Goal: Transaction & Acquisition: Purchase product/service

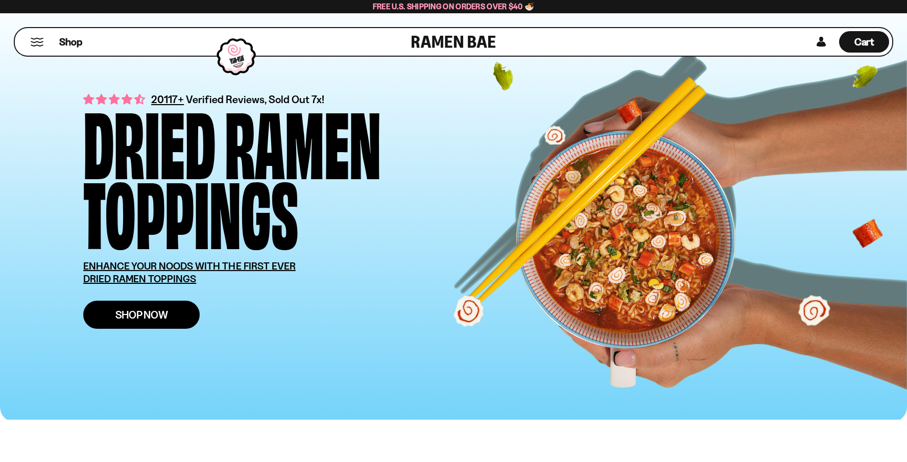
click at [135, 321] on link "Shop Now" at bounding box center [141, 315] width 116 height 28
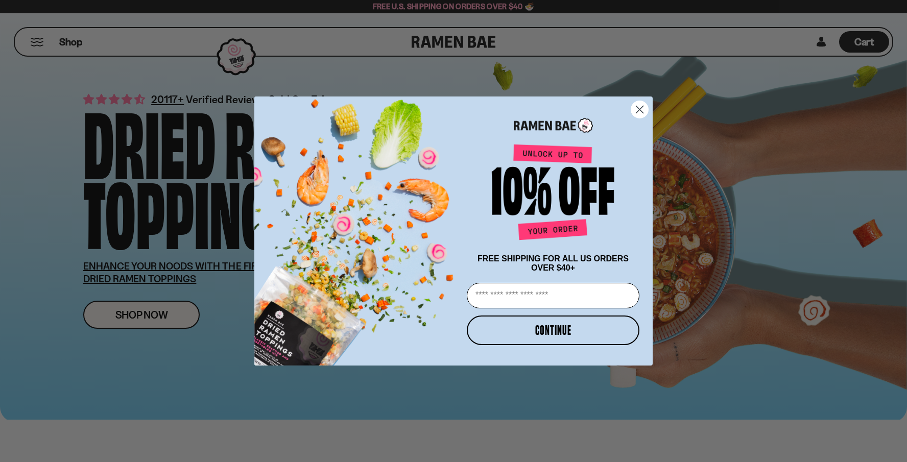
click at [641, 108] on circle "Close dialog" at bounding box center [639, 109] width 17 height 17
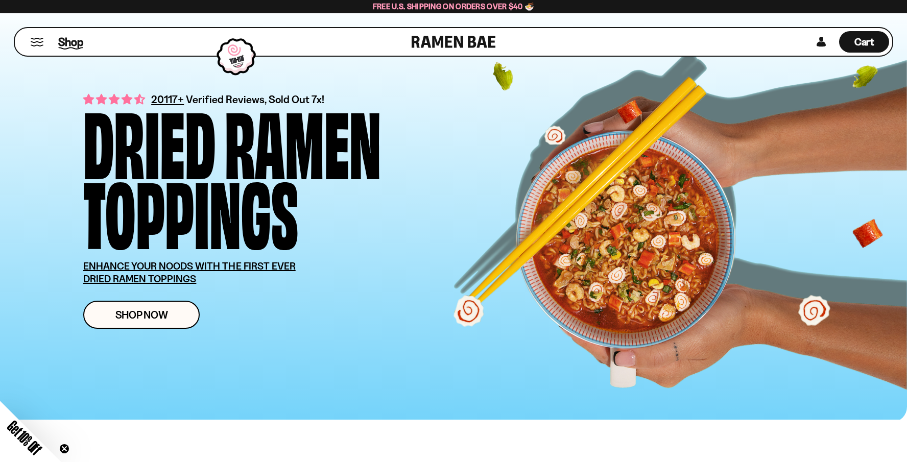
click at [74, 47] on span "Shop" at bounding box center [70, 41] width 25 height 15
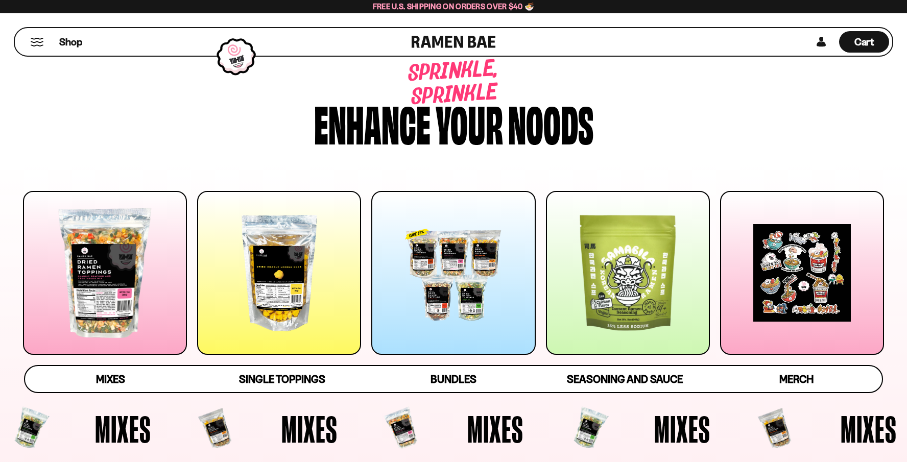
click at [263, 267] on div at bounding box center [279, 273] width 164 height 164
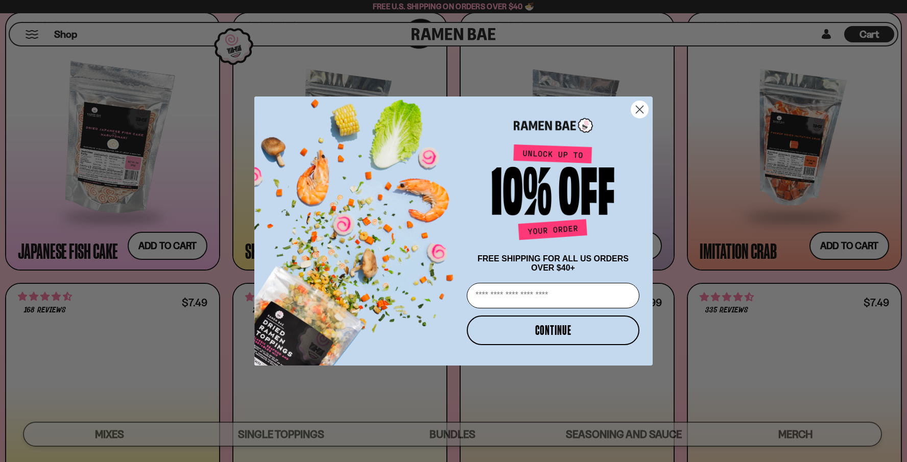
scroll to position [1070, 0]
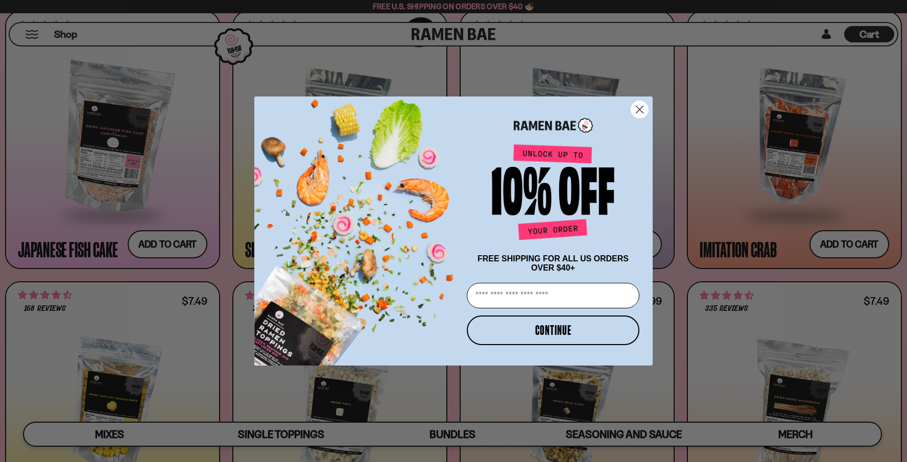
click at [642, 107] on circle "Close dialog" at bounding box center [639, 109] width 17 height 17
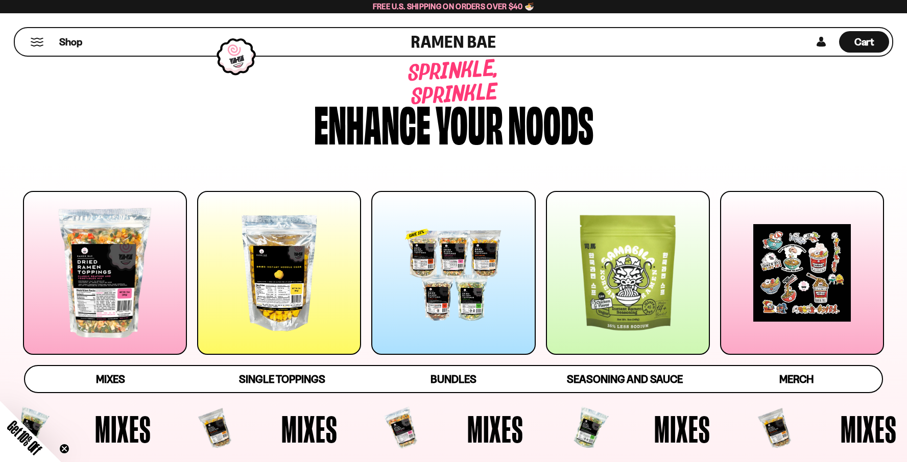
click at [89, 276] on div at bounding box center [105, 273] width 164 height 164
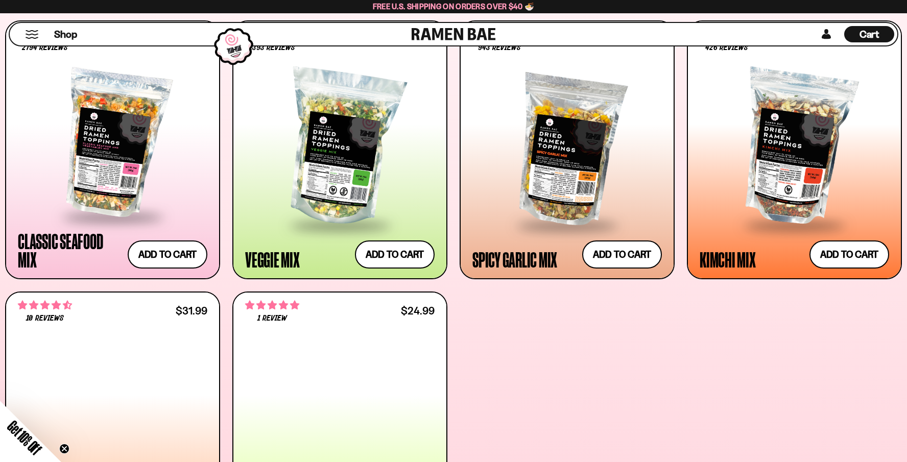
scroll to position [457, 0]
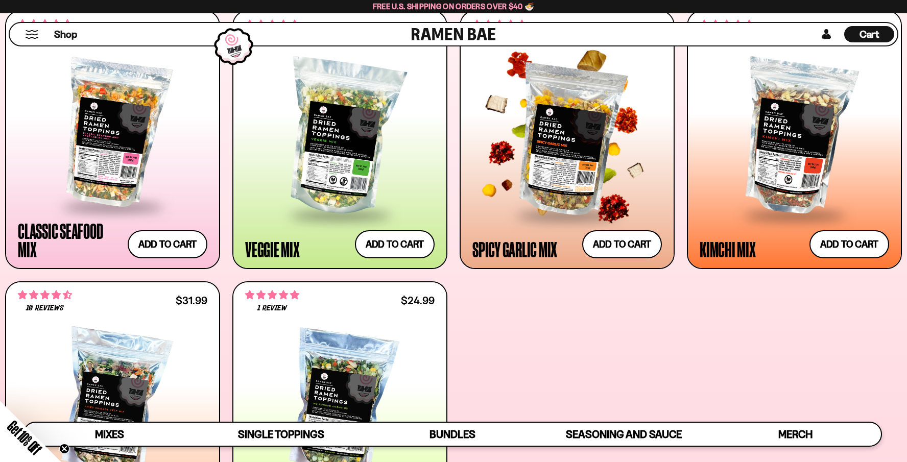
click at [565, 141] on div at bounding box center [566, 138] width 189 height 152
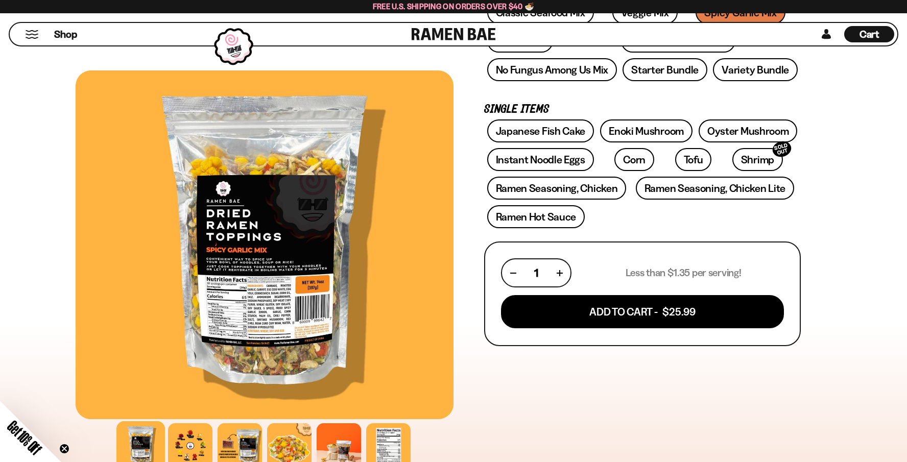
scroll to position [208, 0]
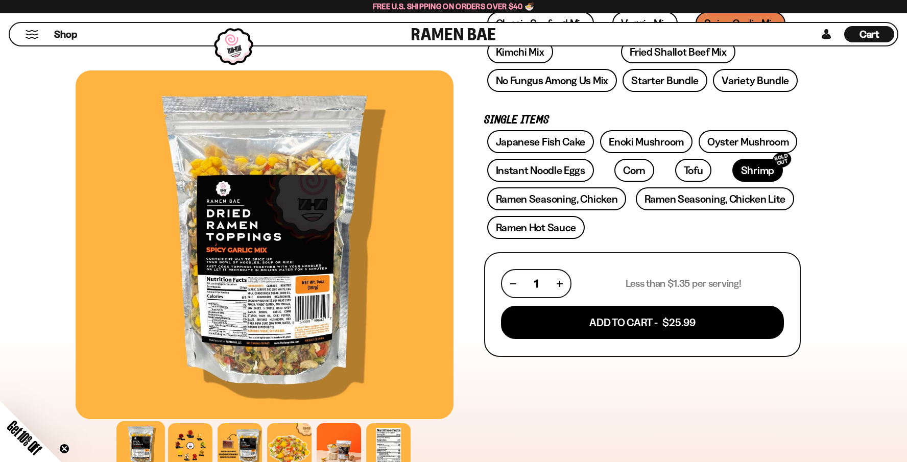
click at [732, 171] on link "Shrimp SOLD OUT" at bounding box center [757, 170] width 51 height 23
click at [524, 169] on link "Instant Noodle Eggs" at bounding box center [540, 170] width 107 height 23
click at [532, 173] on link "Instant Noodle Eggs" at bounding box center [540, 170] width 107 height 23
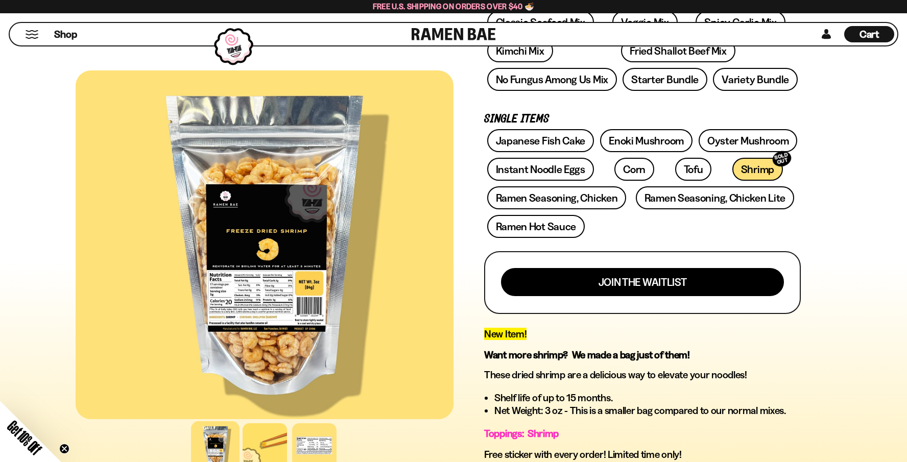
scroll to position [179, 0]
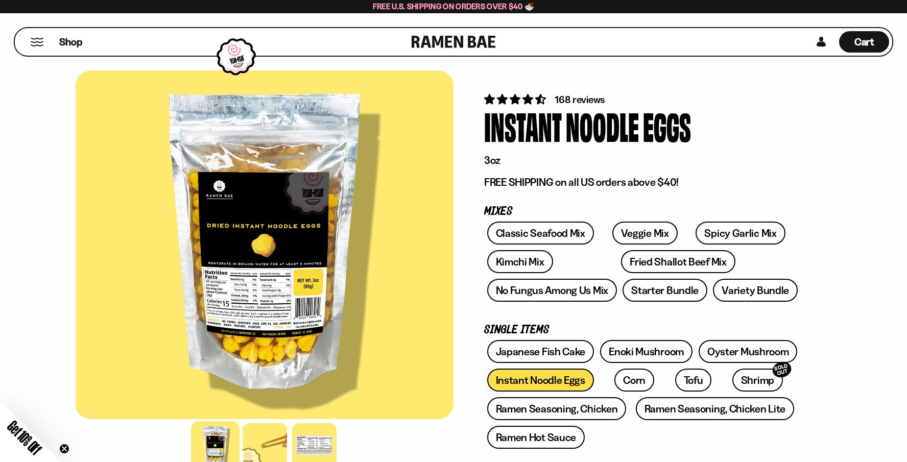
click at [255, 298] on div at bounding box center [265, 244] width 378 height 349
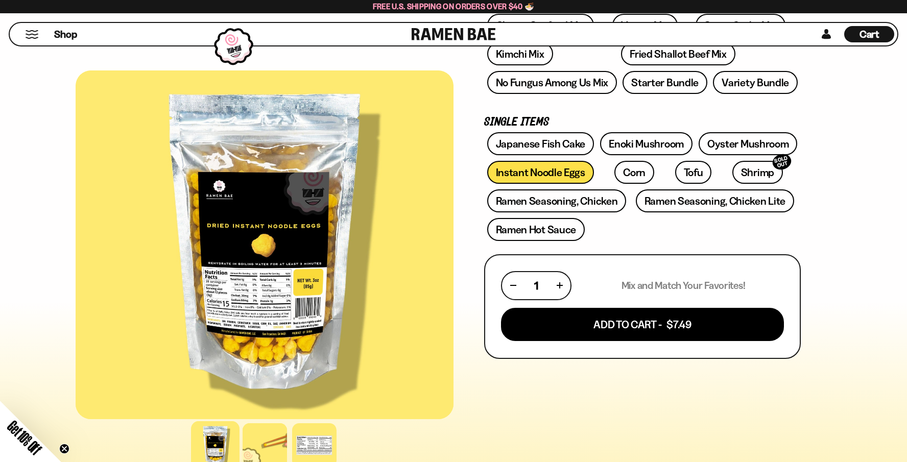
scroll to position [224, 0]
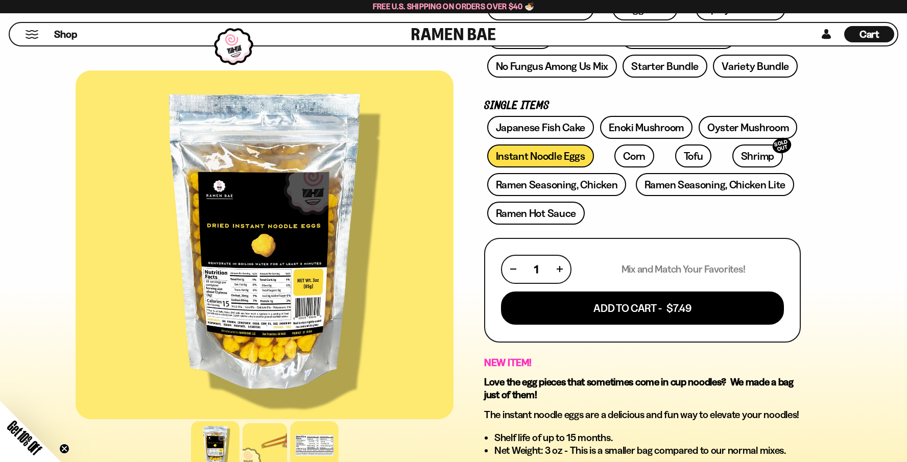
click at [307, 442] on div at bounding box center [314, 445] width 48 height 48
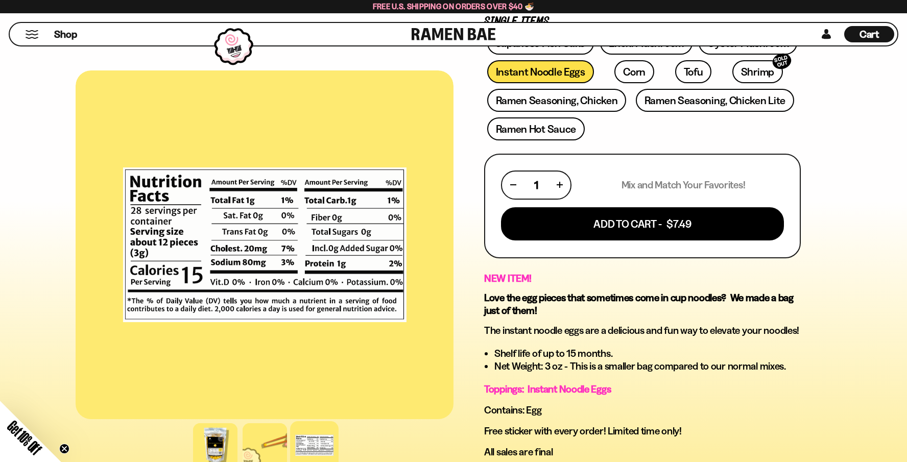
scroll to position [309, 0]
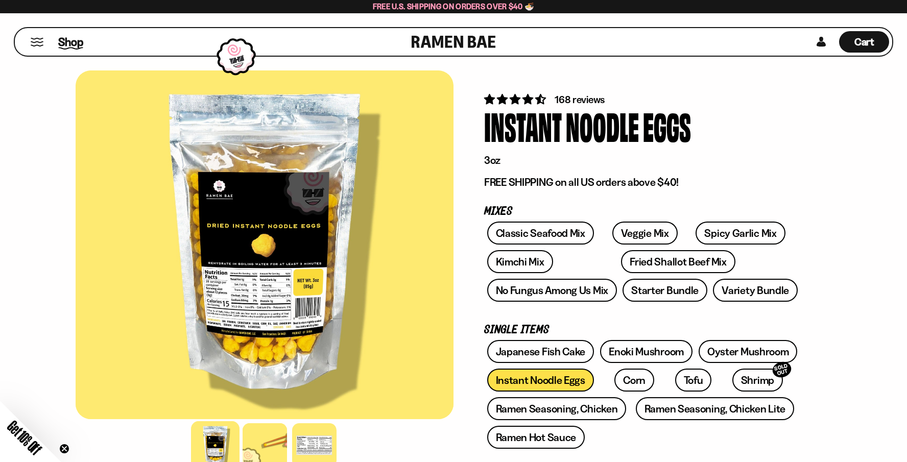
click at [74, 39] on span "Shop" at bounding box center [70, 41] width 25 height 15
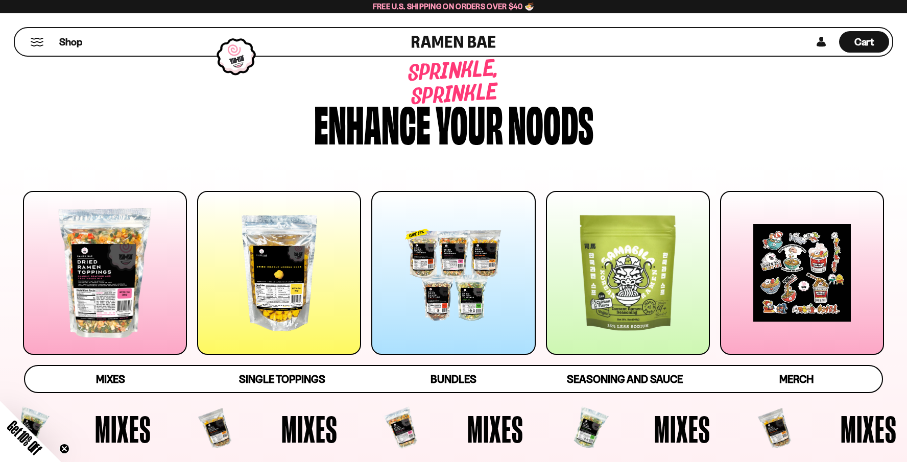
click at [103, 278] on div at bounding box center [105, 273] width 164 height 164
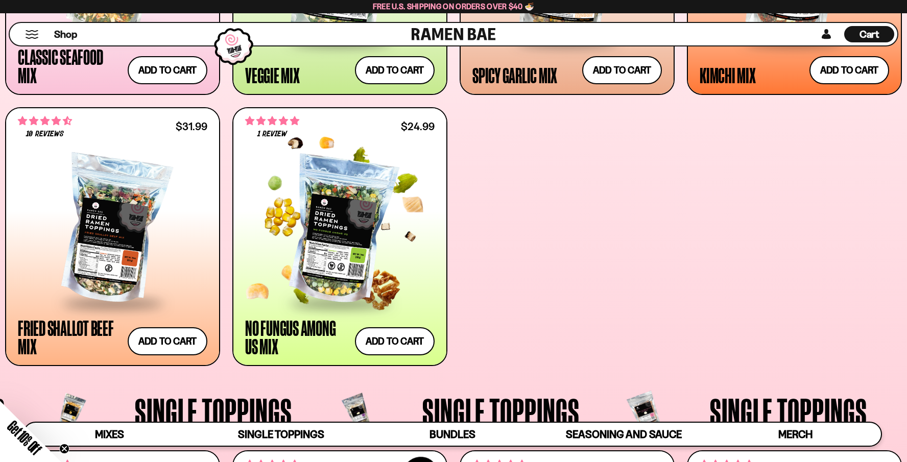
scroll to position [634, 0]
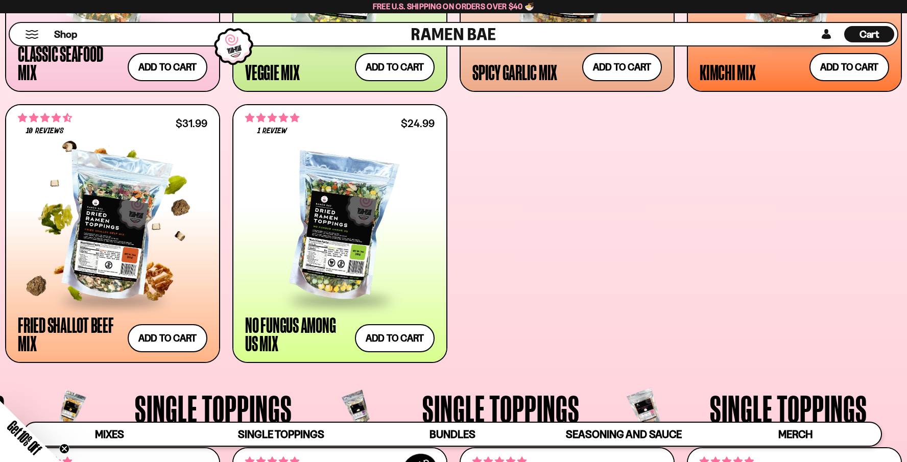
click at [95, 237] on div at bounding box center [112, 227] width 189 height 144
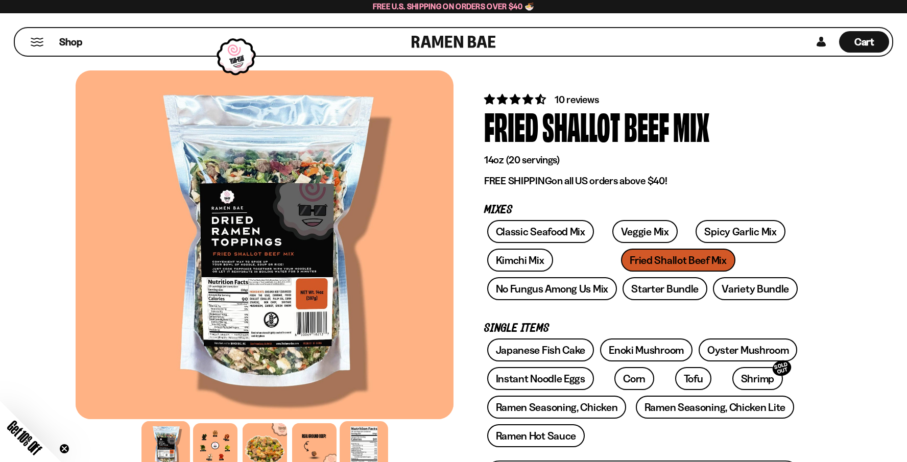
click at [360, 440] on div at bounding box center [363, 445] width 48 height 48
